Goal: Information Seeking & Learning: Learn about a topic

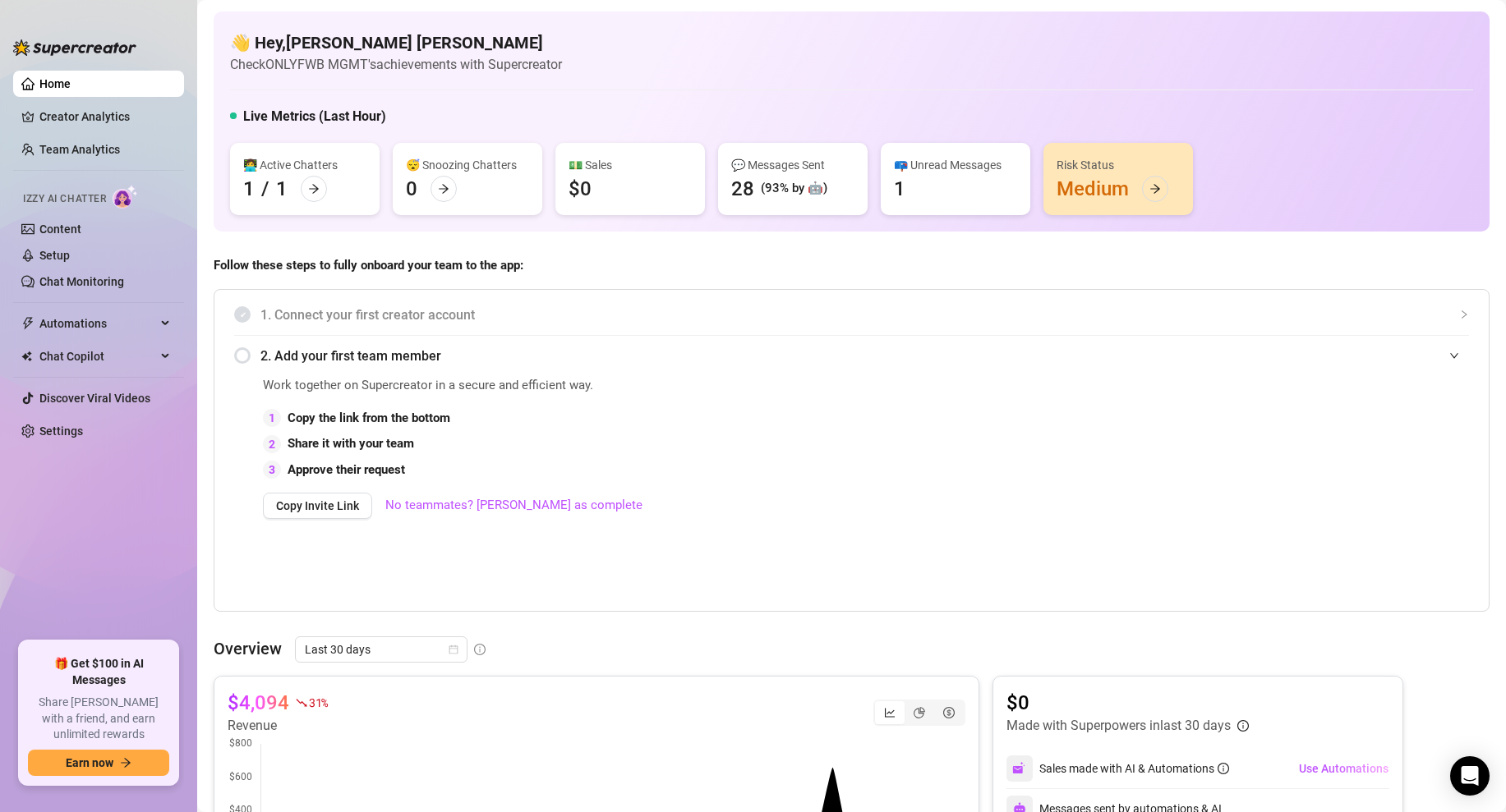
click at [594, 189] on div "💵 Sales $0" at bounding box center [630, 179] width 150 height 72
click at [86, 111] on link "Creator Analytics" at bounding box center [105, 117] width 131 height 26
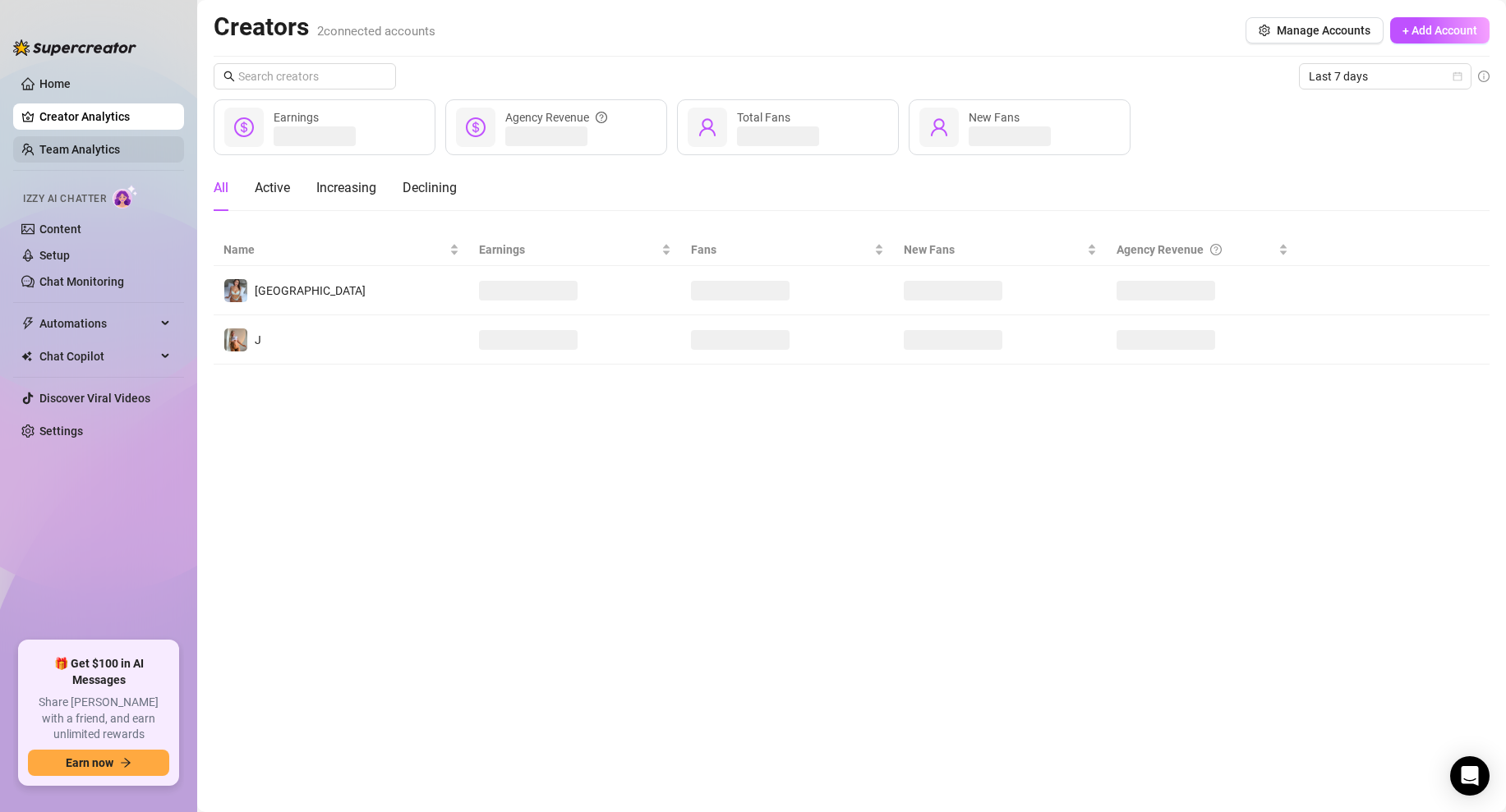
click at [120, 156] on link "Team Analytics" at bounding box center [80, 150] width 81 height 13
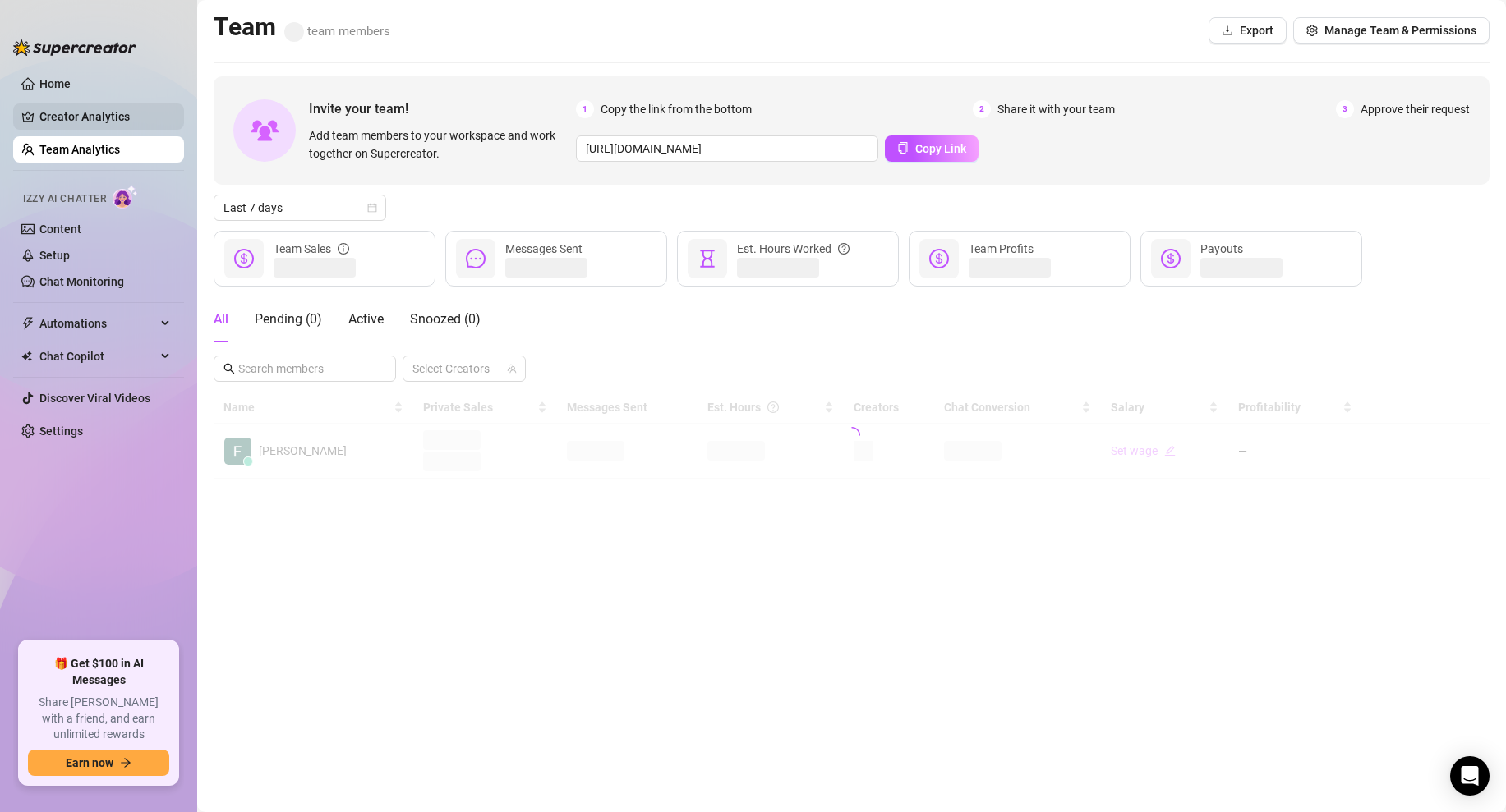
click at [131, 123] on link "Creator Analytics" at bounding box center [105, 117] width 131 height 26
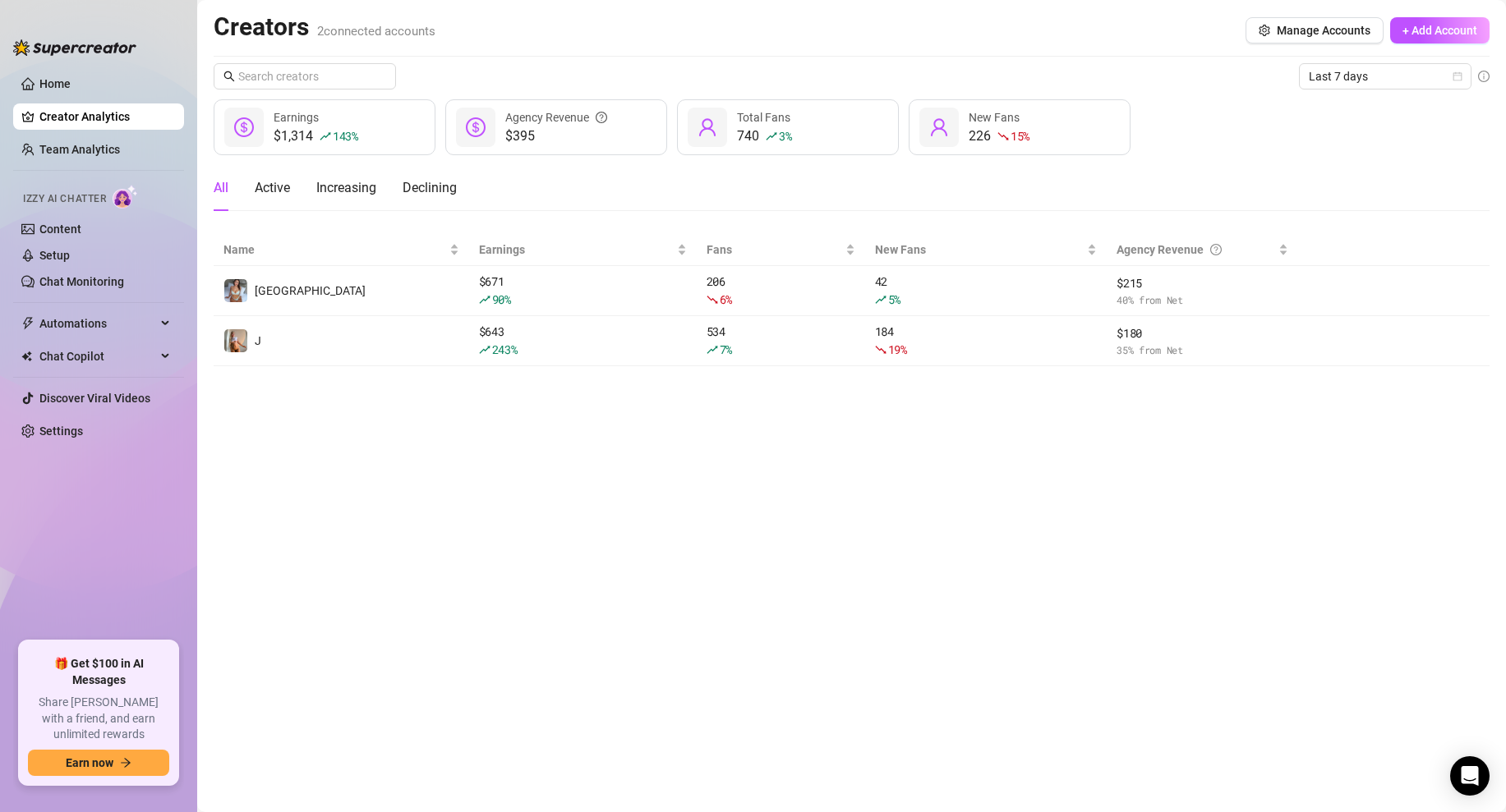
click at [73, 67] on ul "Home Creator Analytics Team Analytics Izzy AI Chatter Content Setup Chat Monito…" at bounding box center [98, 349] width 170 height 571
click at [70, 84] on link "Home" at bounding box center [54, 83] width 31 height 13
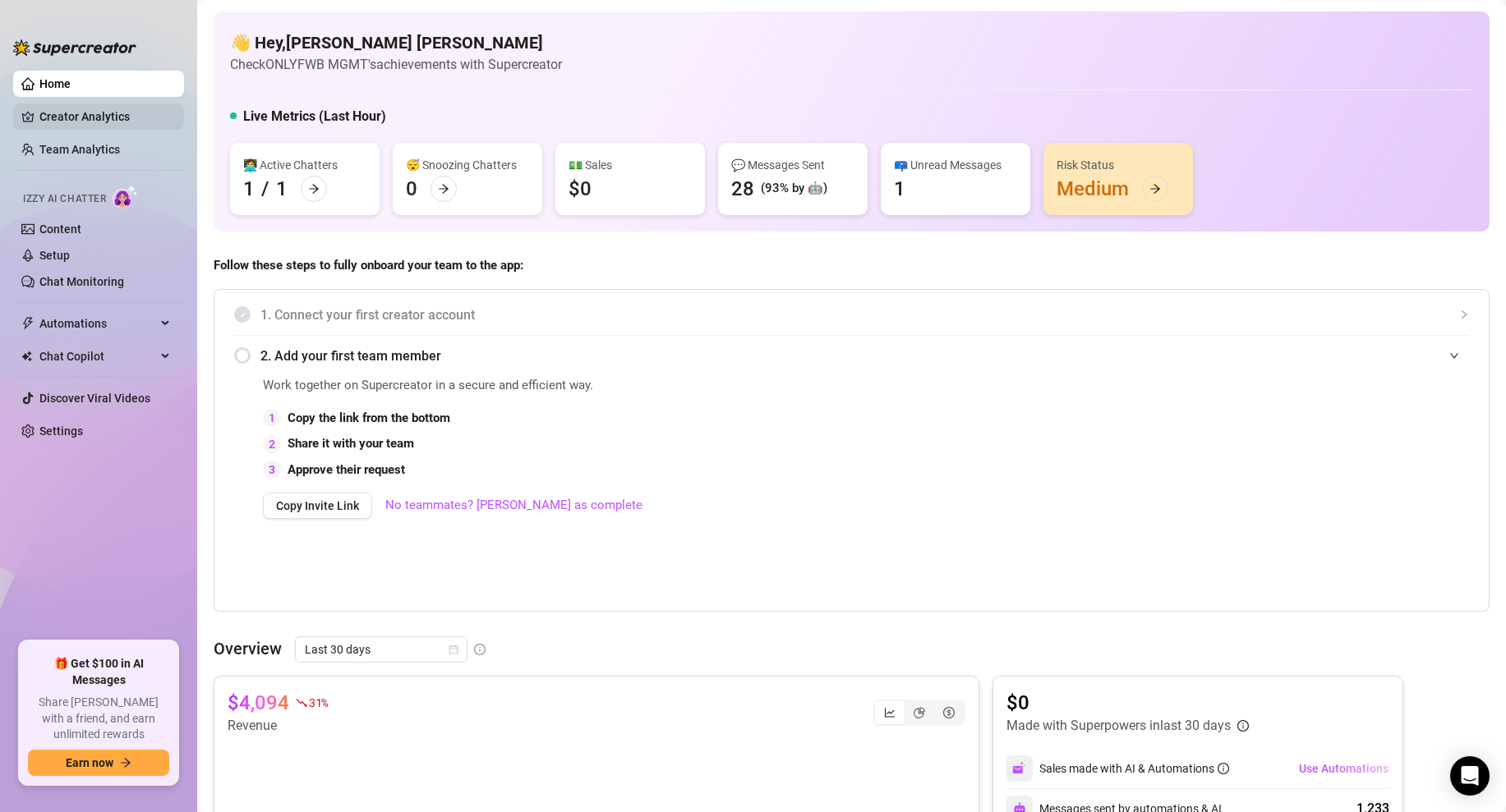
click at [44, 111] on link "Creator Analytics" at bounding box center [105, 117] width 131 height 26
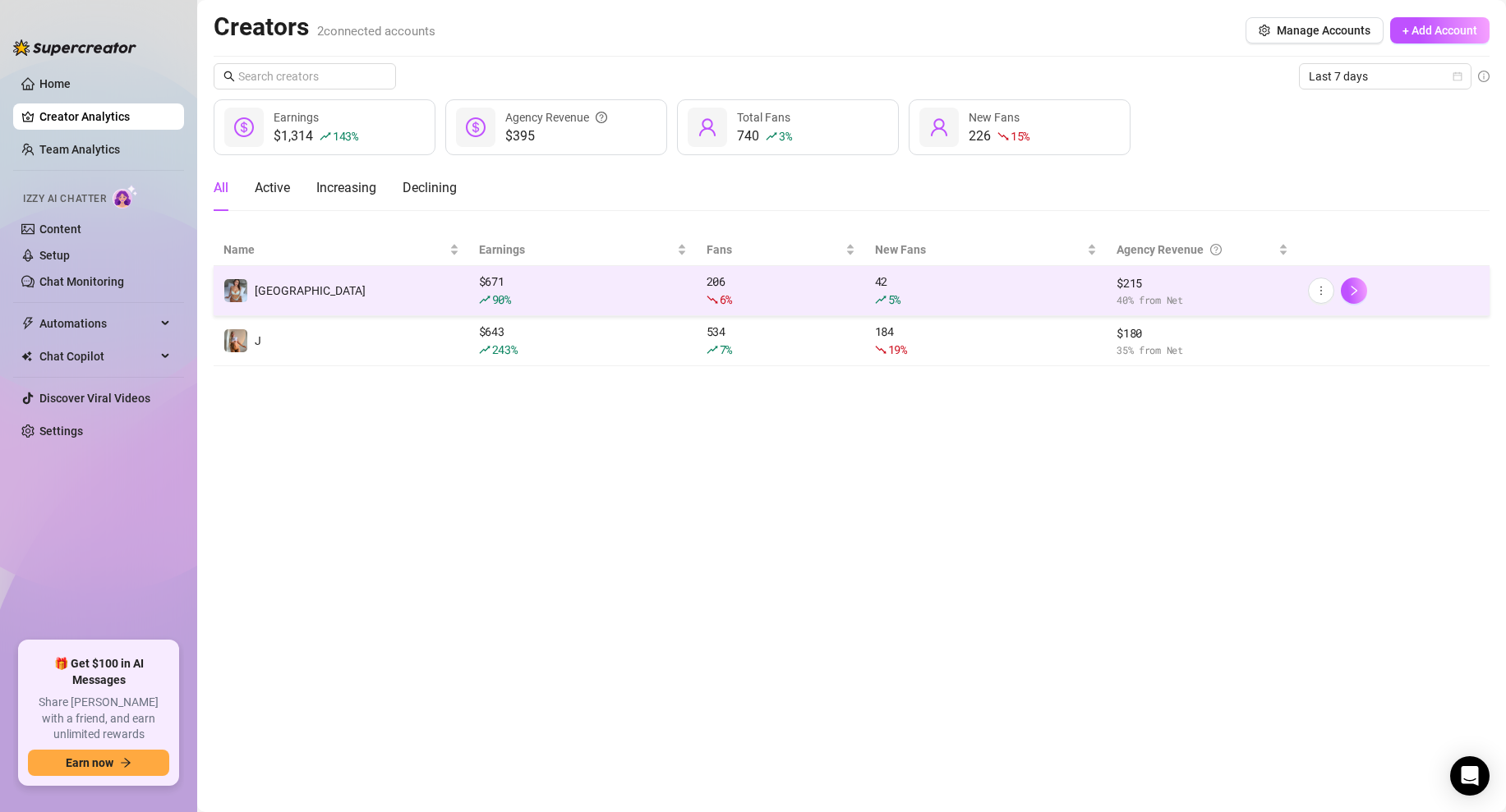
click at [214, 277] on td "[GEOGRAPHIC_DATA]" at bounding box center [341, 290] width 256 height 50
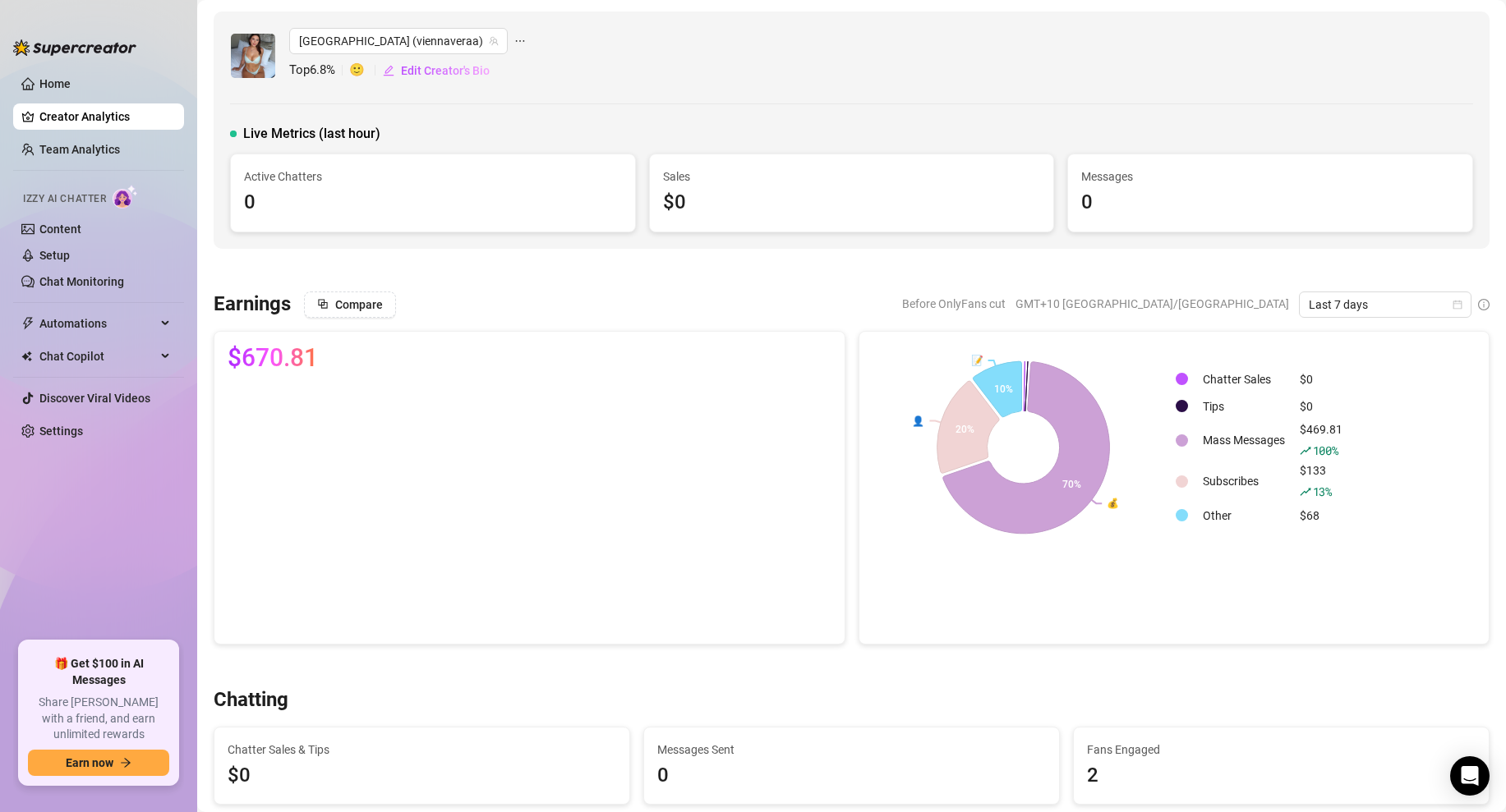
click at [96, 114] on link "Creator Analytics" at bounding box center [105, 117] width 131 height 26
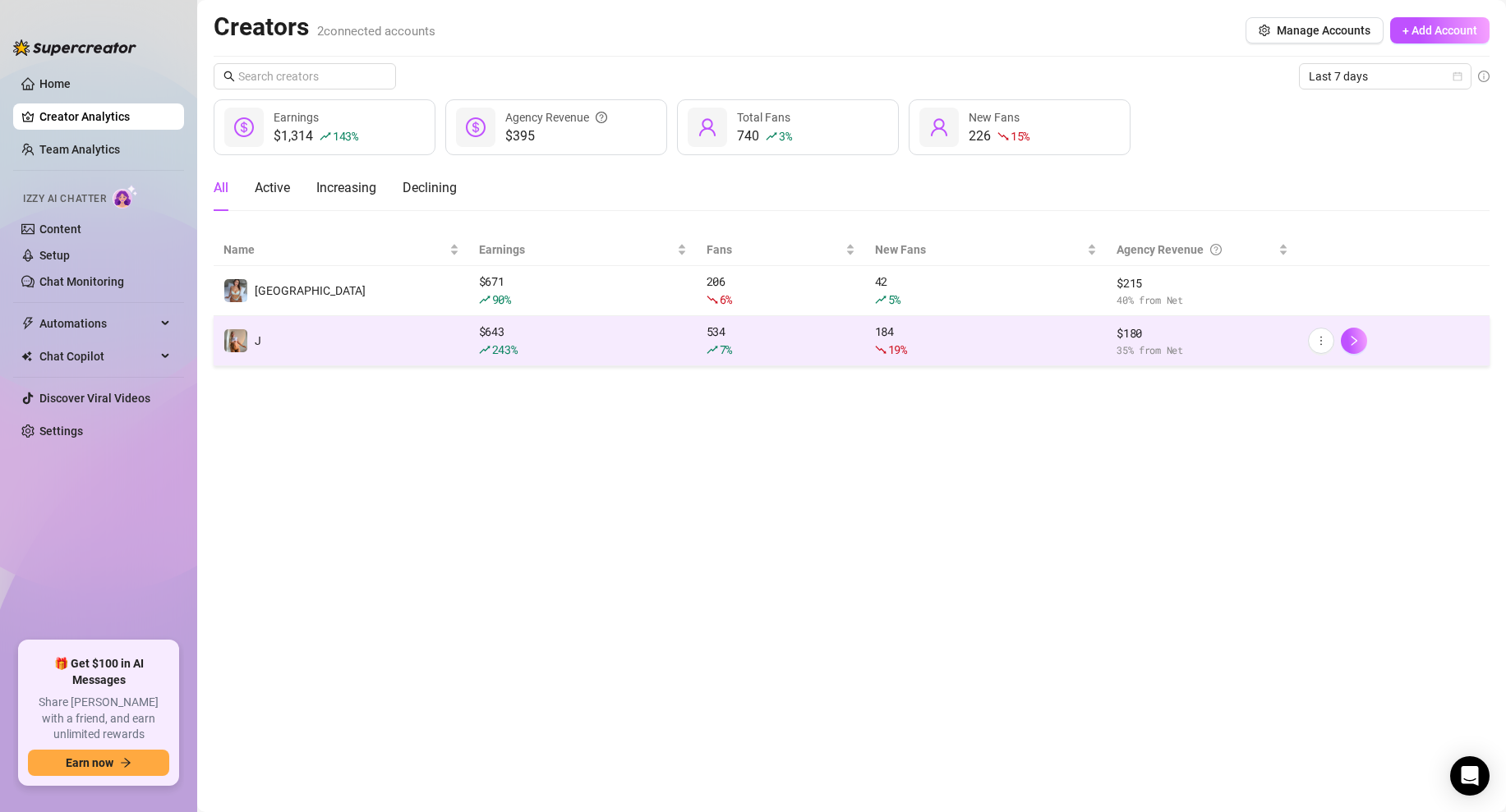
click at [319, 347] on td "J" at bounding box center [341, 341] width 256 height 50
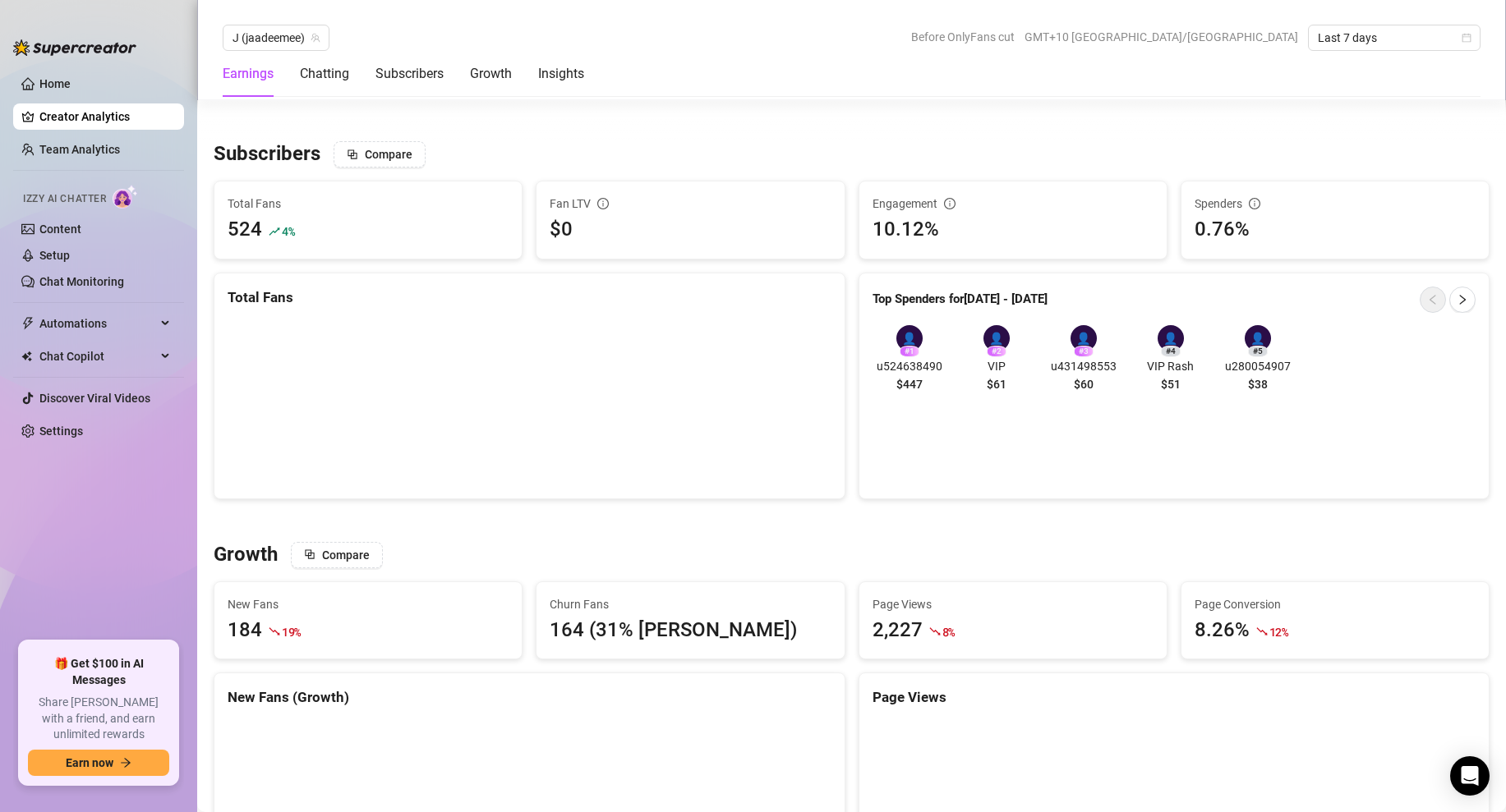
scroll to position [999, 0]
click at [335, 81] on div "Chatting" at bounding box center [324, 73] width 50 height 20
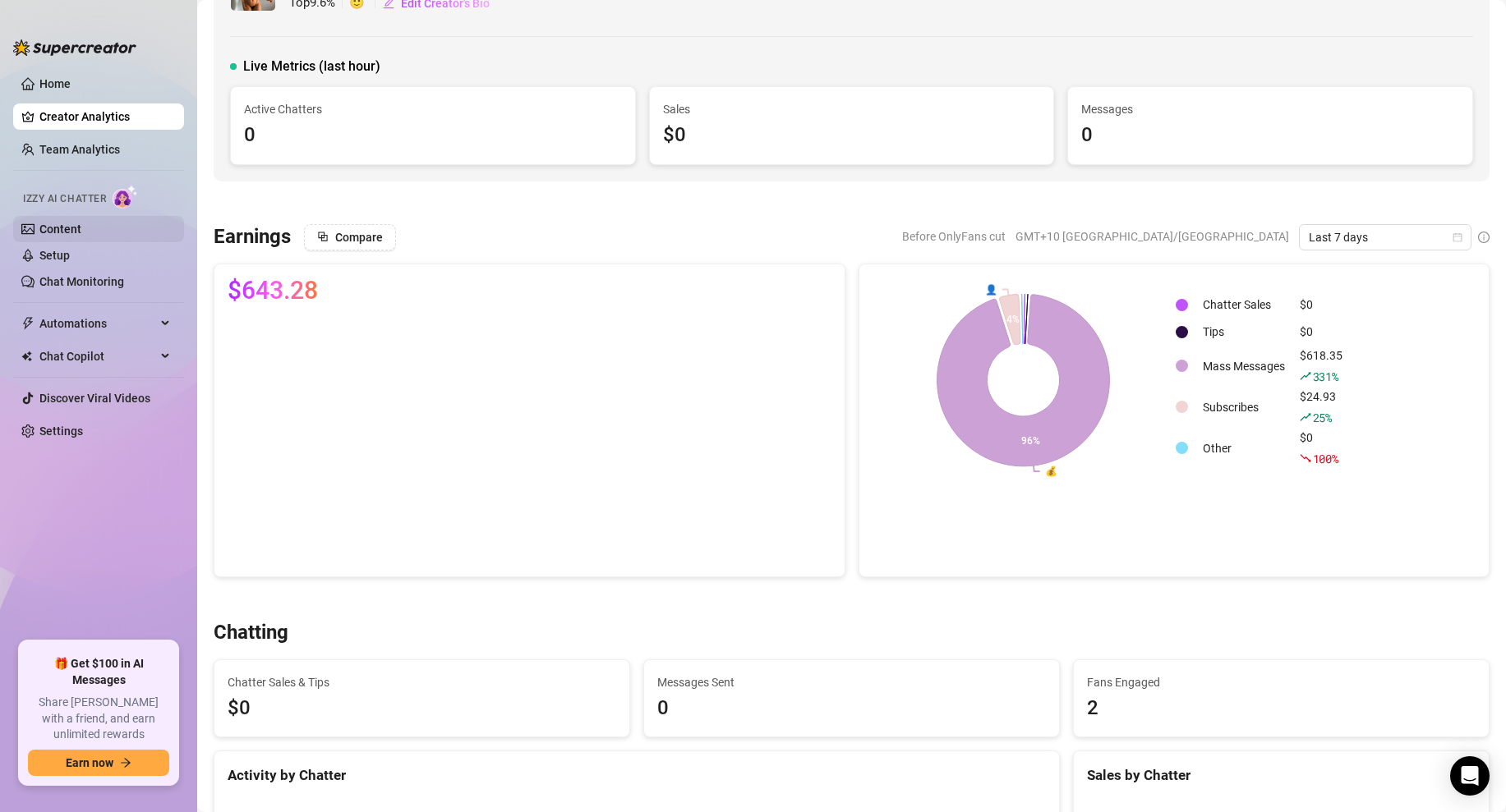
scroll to position [67, 0]
